Goal: Information Seeking & Learning: Learn about a topic

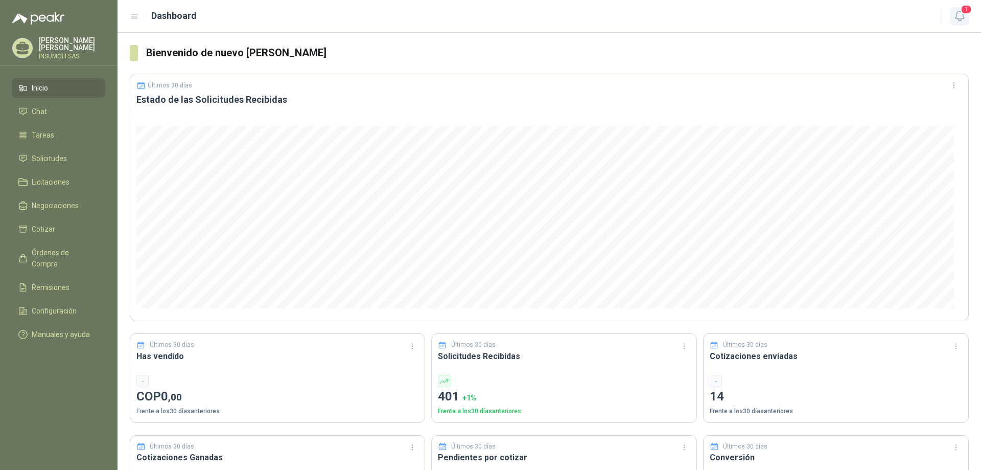
click at [964, 14] on span "1" at bounding box center [966, 10] width 11 height 10
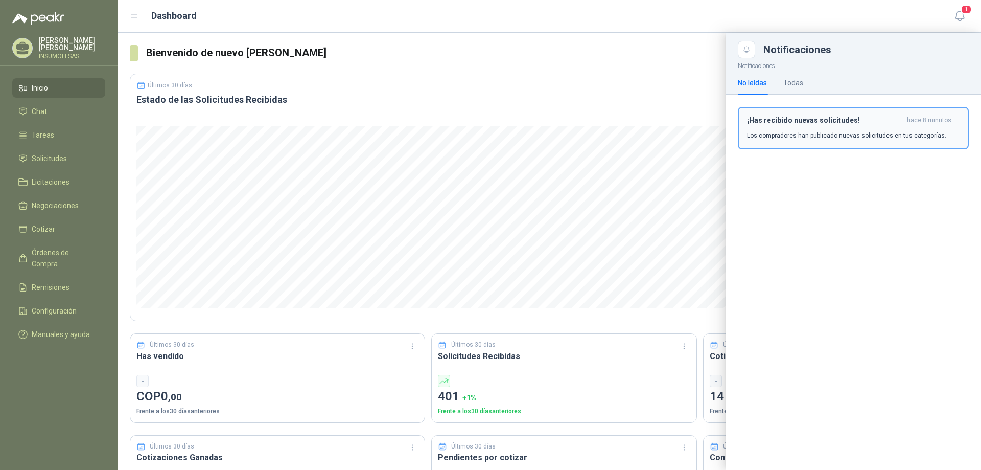
click at [799, 131] on p "Los compradores han publicado nuevas solicitudes en tus categorías." at bounding box center [846, 135] width 199 height 9
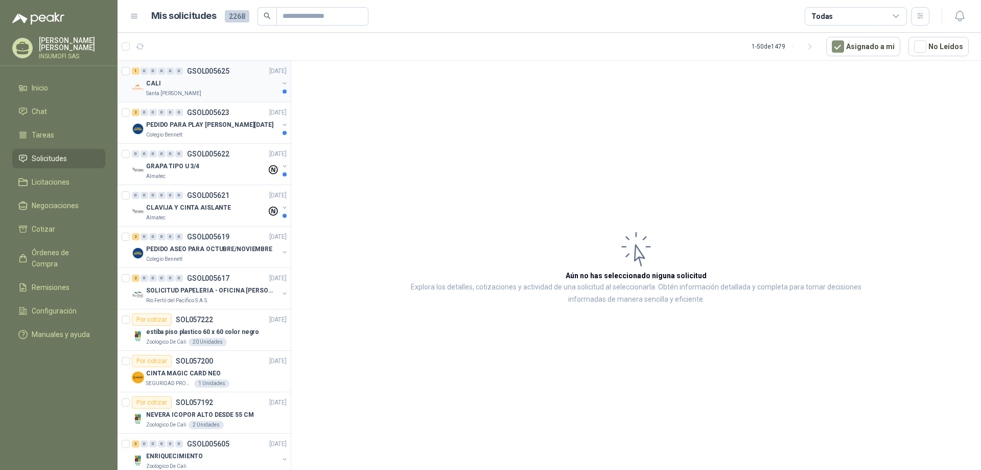
click at [171, 88] on div "CALI" at bounding box center [212, 83] width 132 height 12
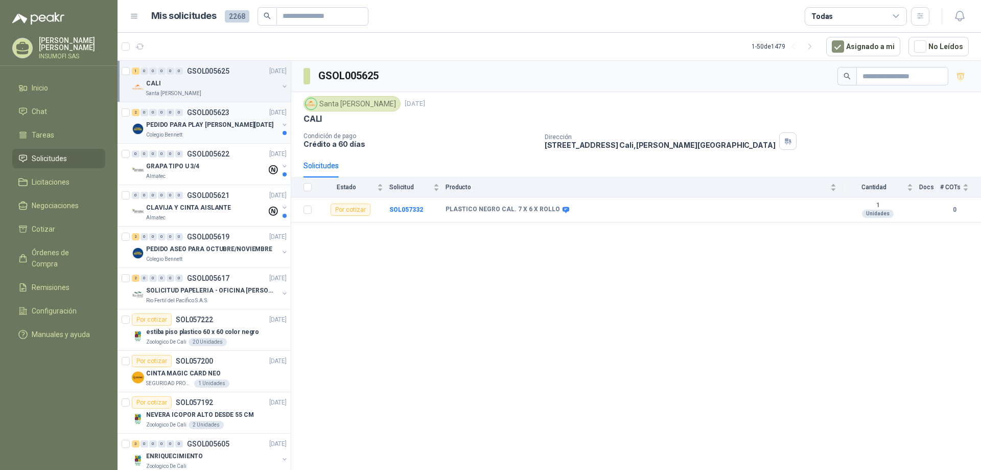
click at [219, 132] on div "Colegio Bennett" at bounding box center [212, 135] width 132 height 8
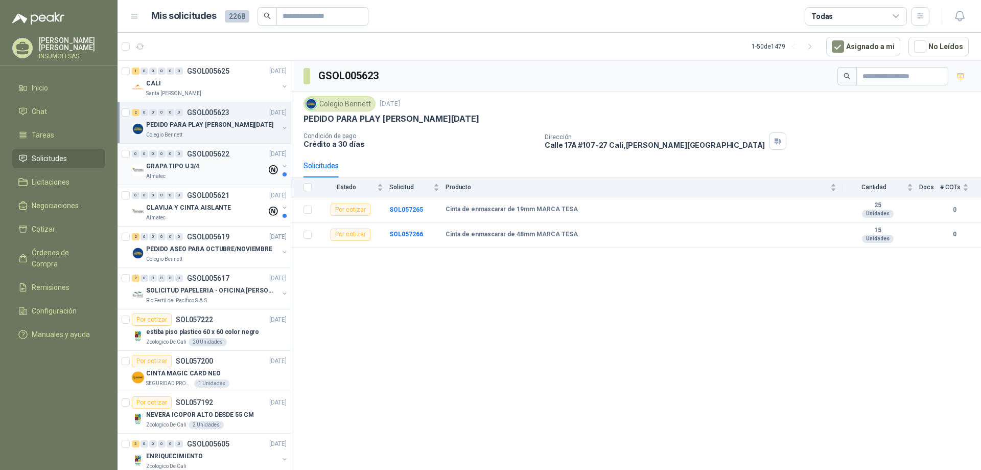
click at [208, 157] on p "GSOL005622" at bounding box center [208, 153] width 42 height 7
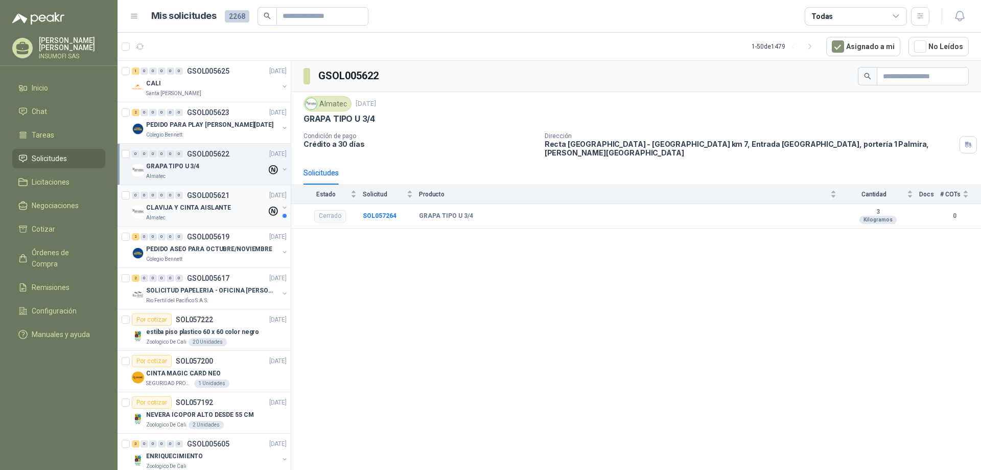
click at [198, 209] on p "CLAVIJA Y CINTA AISLANTE" at bounding box center [188, 208] width 85 height 10
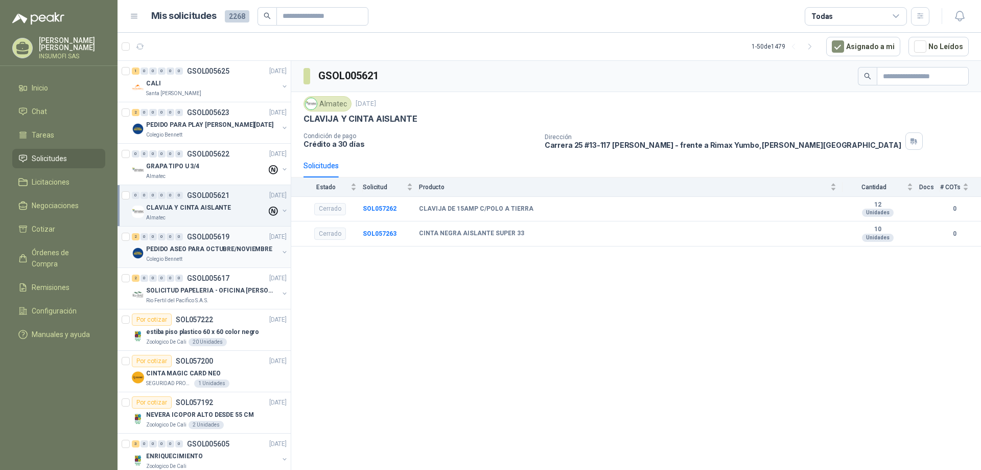
click at [194, 246] on p "PEDIDO ASEO PARA OCTUBRE/NOVIEMBRE" at bounding box center [209, 249] width 126 height 10
